Goal: Information Seeking & Learning: Learn about a topic

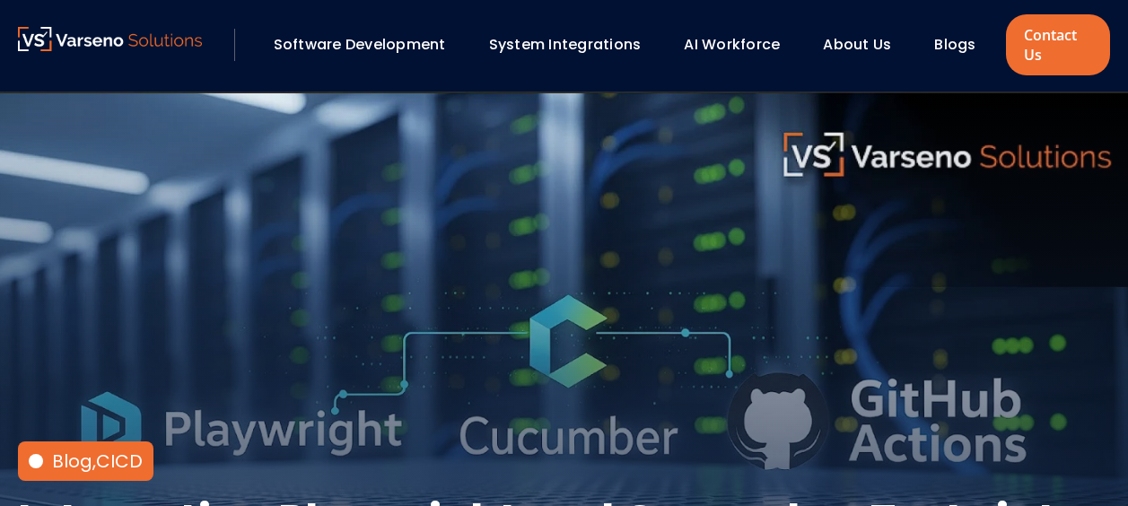
scroll to position [377, 0]
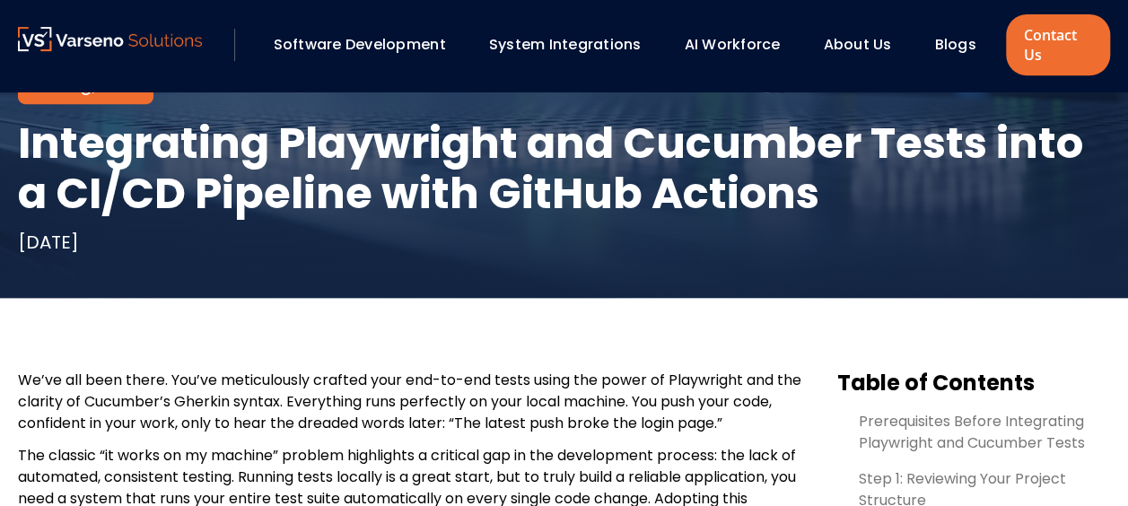
click at [406, 288] on div "Blog , CICD Integrating Playwright and Cucumber Tests into a CI/CD Pipeline wit…" at bounding box center [564, 6] width 1128 height 583
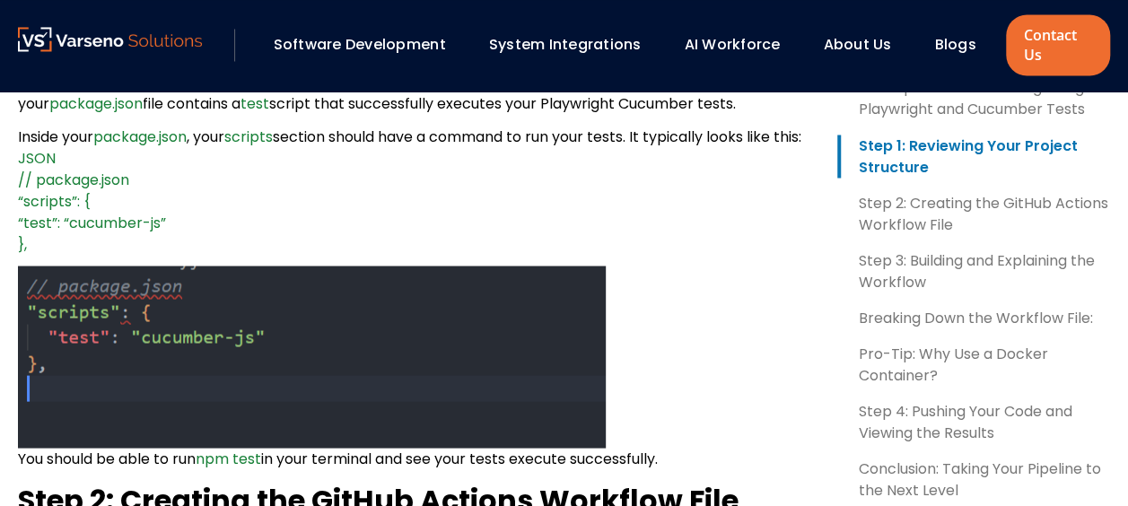
scroll to position [1481, 0]
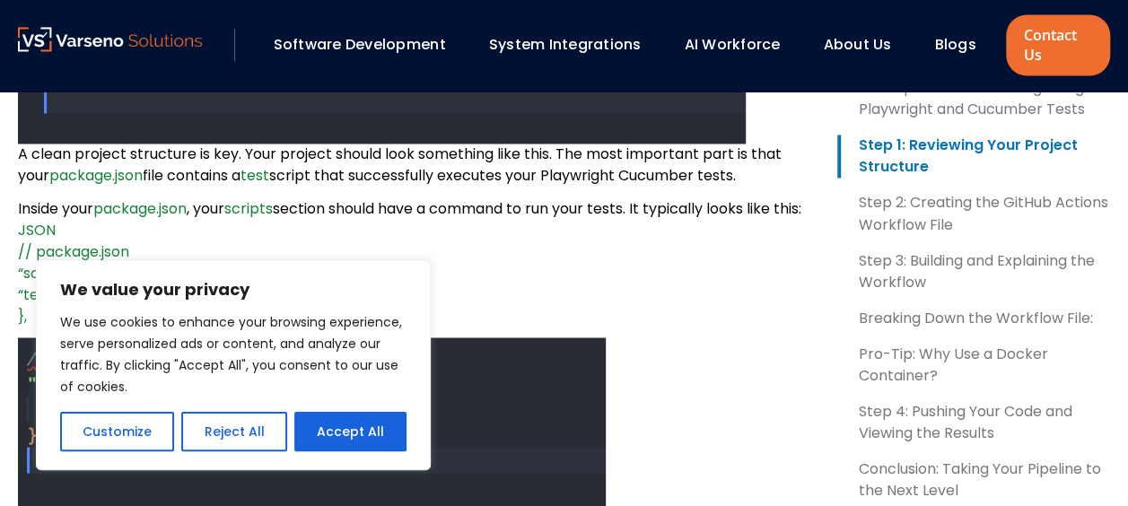
click at [560, 292] on p "Inside your package.json , your scripts section should have a command to run yo…" at bounding box center [413, 261] width 790 height 129
click at [648, 327] on p "Inside your package.json , your scripts section should have a command to run yo…" at bounding box center [413, 261] width 790 height 129
click at [224, 433] on button "Reject All" at bounding box center [233, 431] width 105 height 39
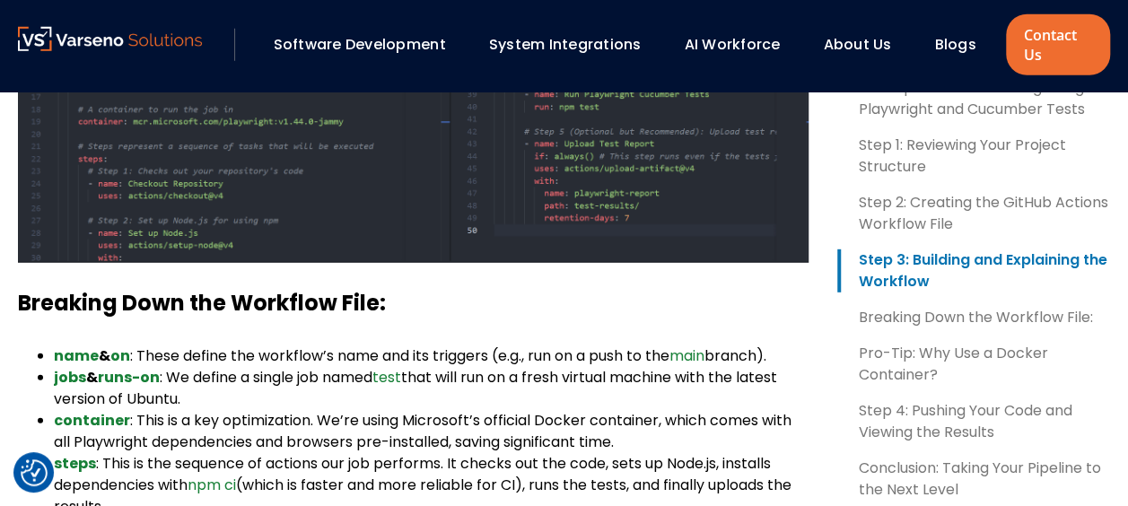
scroll to position [2516, 0]
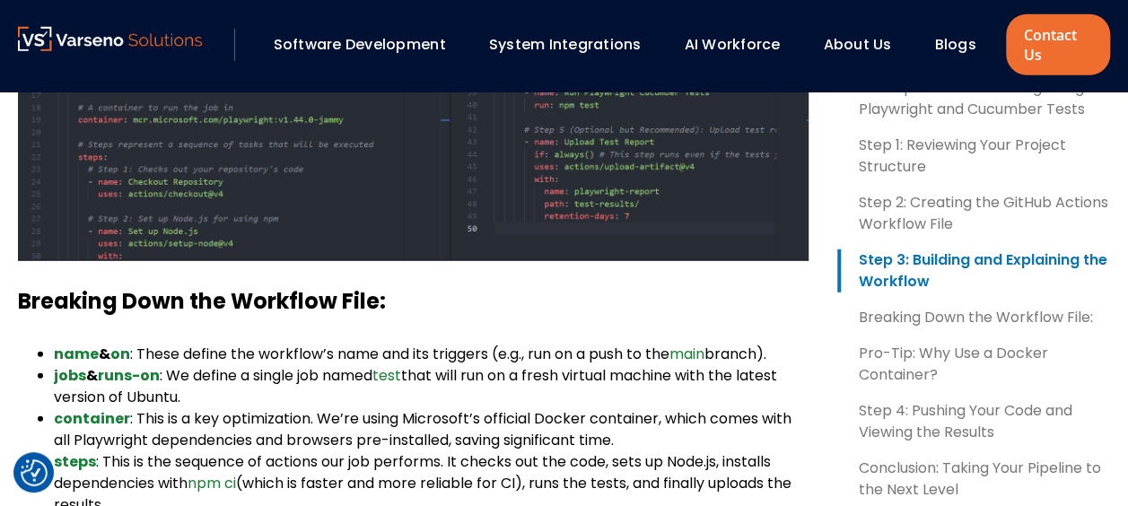
click at [268, 261] on img at bounding box center [413, 67] width 790 height 387
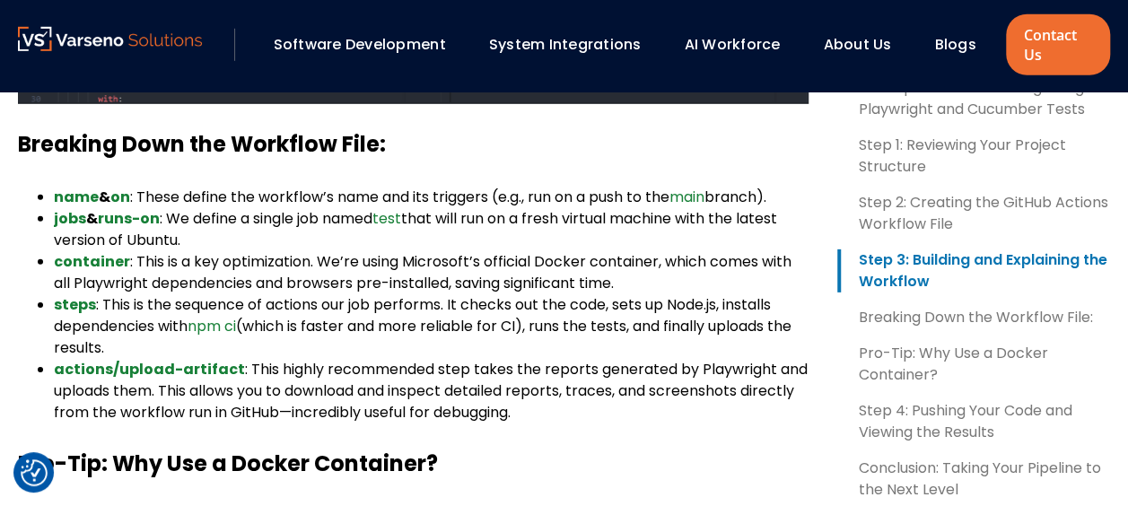
scroll to position [2677, 0]
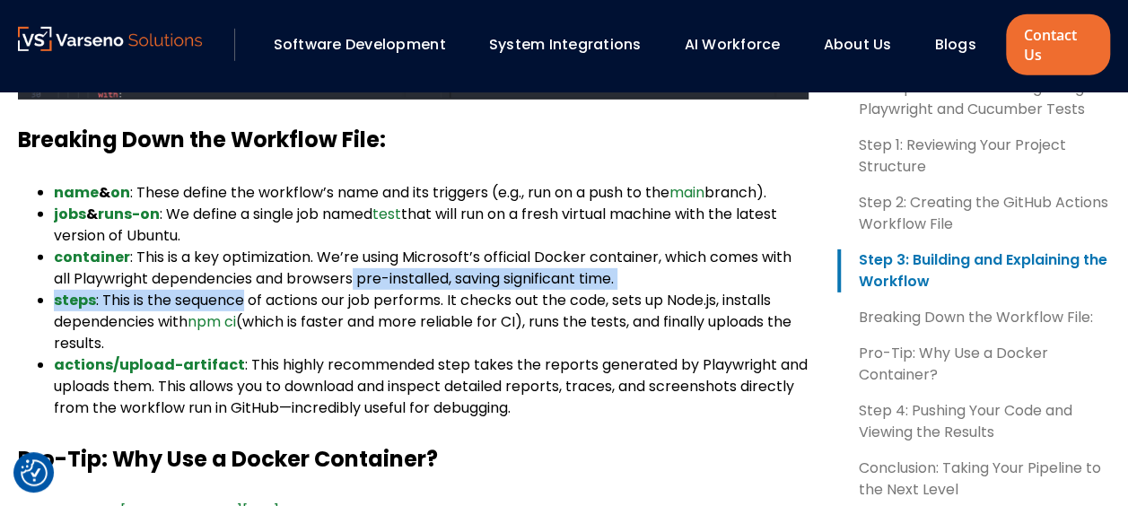
drag, startPoint x: 246, startPoint y: 325, endPoint x: 357, endPoint y: 306, distance: 112.8
click at [357, 306] on ul "name & on : These define the workflow’s name and its triggers (e.g., run on a p…" at bounding box center [413, 300] width 790 height 237
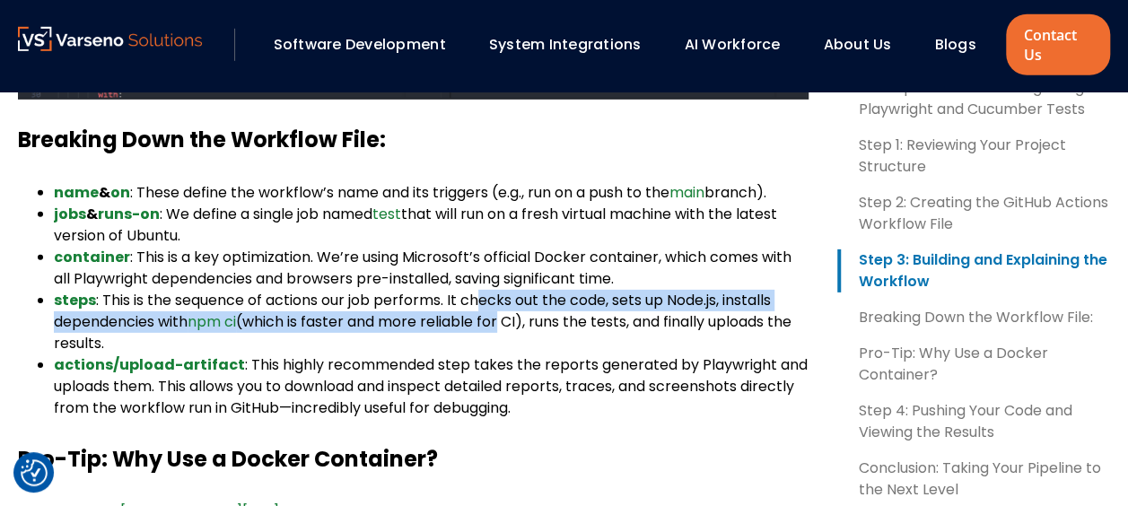
drag, startPoint x: 480, startPoint y: 312, endPoint x: 508, endPoint y: 337, distance: 37.5
click at [508, 337] on li "steps : This is the sequence of actions our job performs. It checks out the cod…" at bounding box center [431, 322] width 755 height 65
click at [508, 337] on span "(which is faster and more reliable for CI), runs the tests, and finally uploads…" at bounding box center [423, 332] width 738 height 42
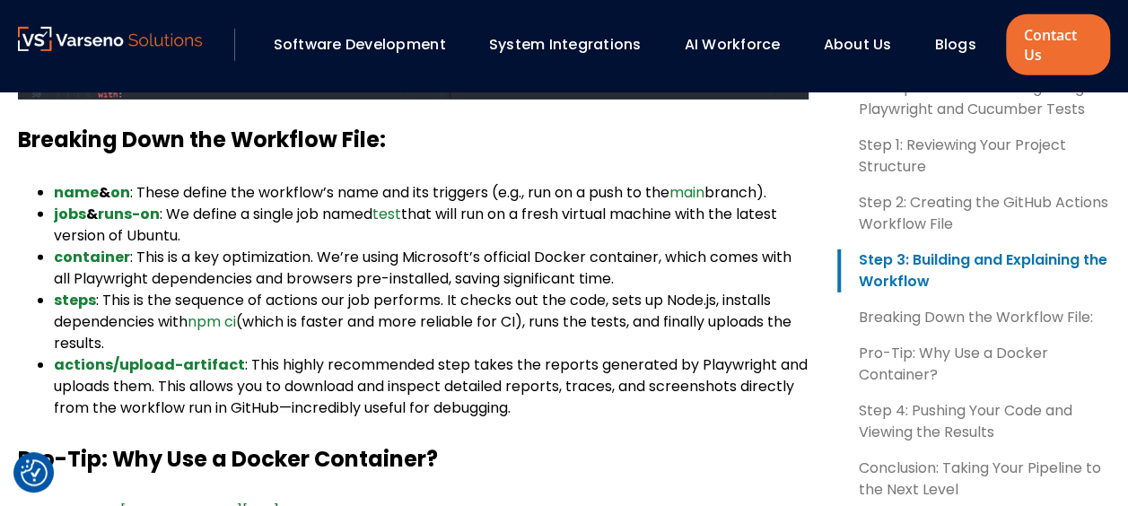
click at [472, 354] on li "steps : This is the sequence of actions our job performs. It checks out the cod…" at bounding box center [431, 322] width 755 height 65
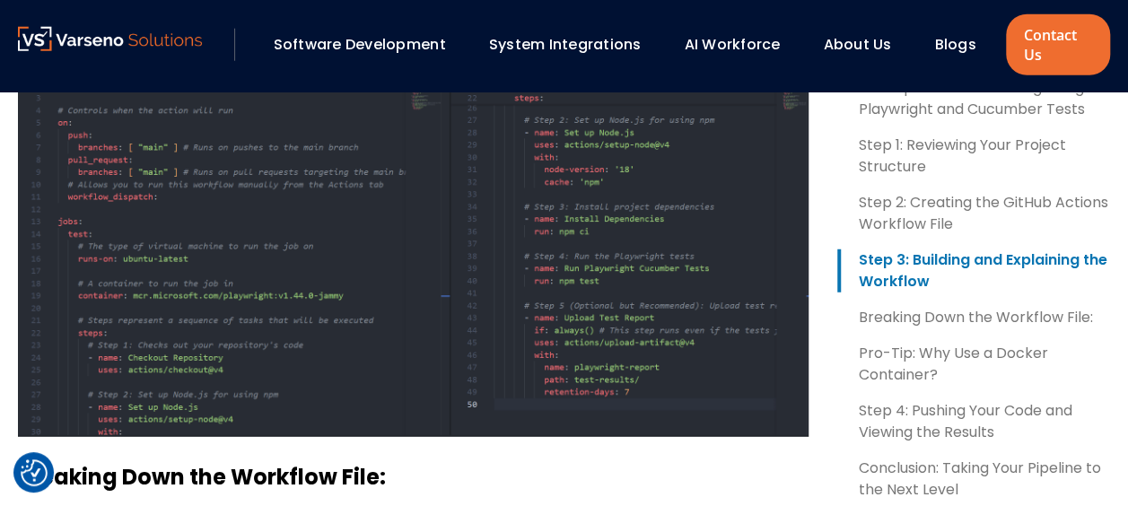
scroll to position [2338, 0]
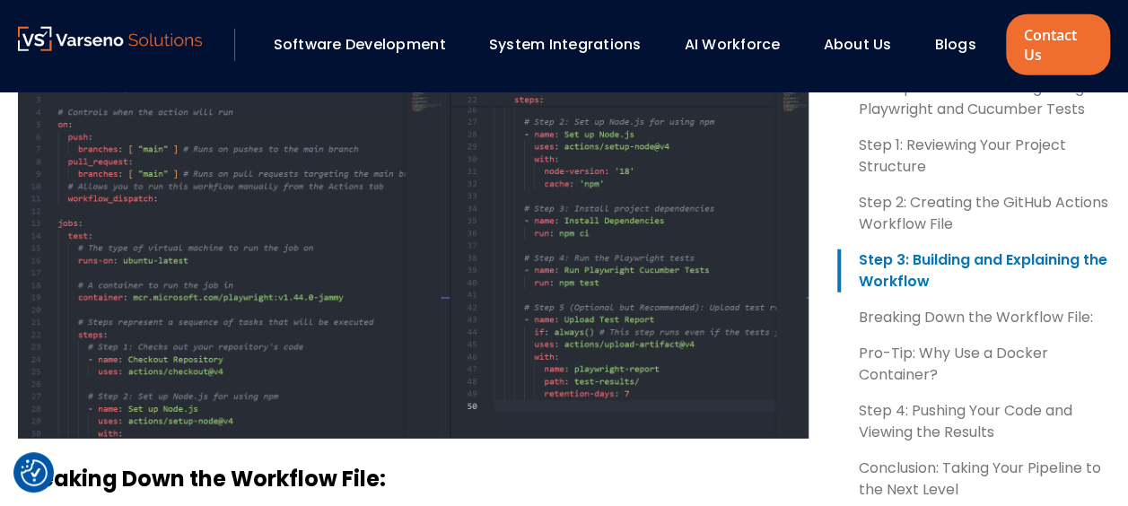
click at [305, 310] on img at bounding box center [413, 245] width 790 height 387
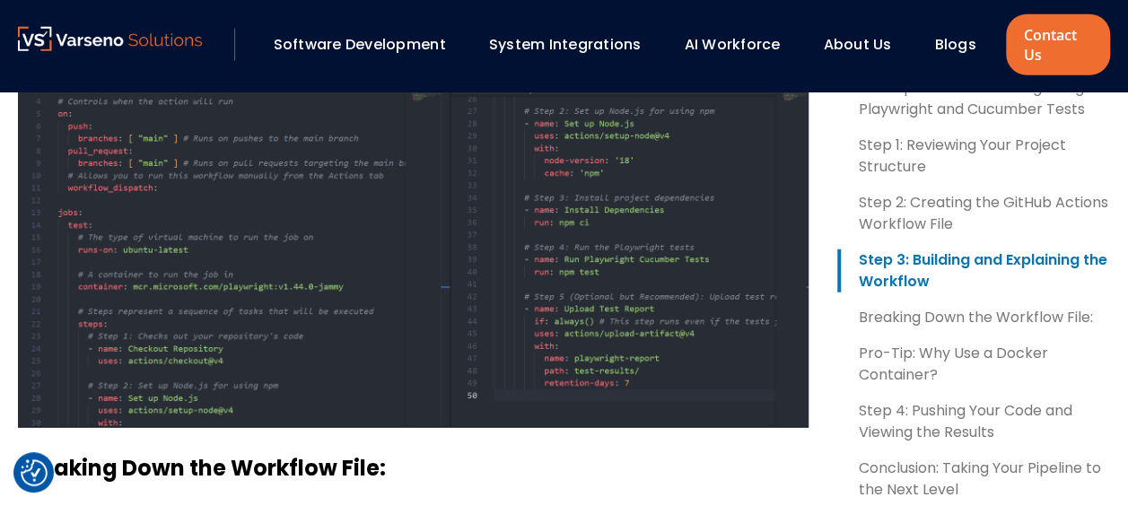
scroll to position [2350, 0]
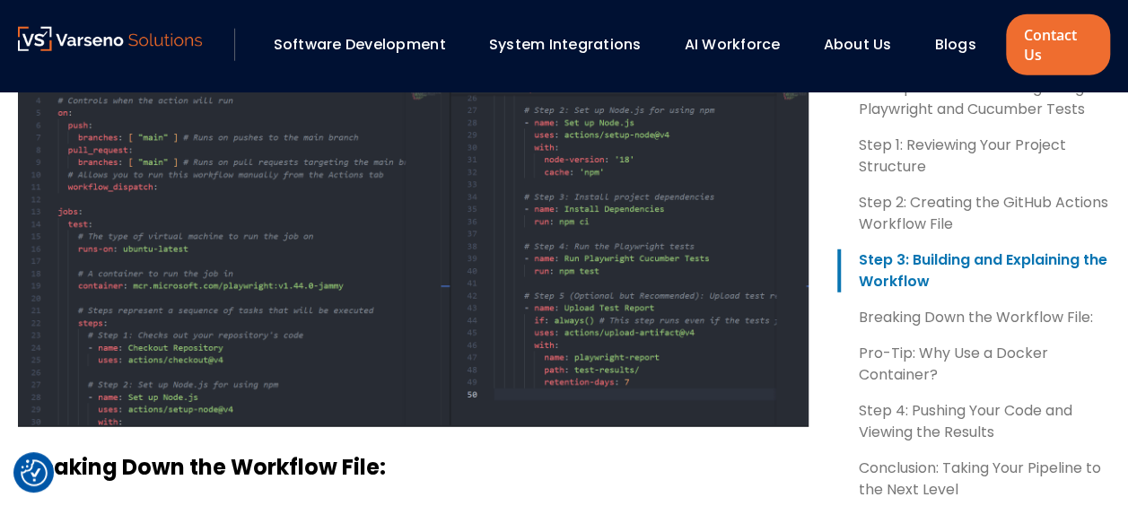
click at [165, 309] on img at bounding box center [413, 233] width 790 height 387
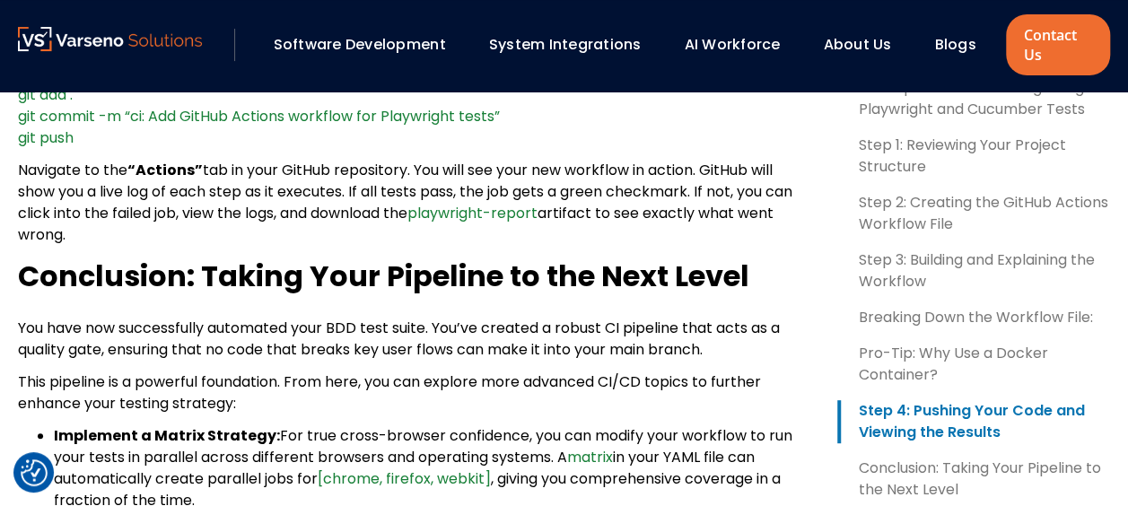
scroll to position [3610, 0]
